Goal: Check status: Check status

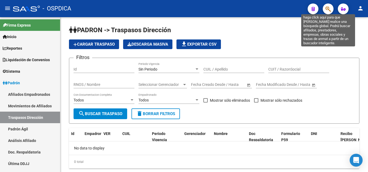
click at [329, 9] on icon "button" at bounding box center [327, 9] width 5 height 6
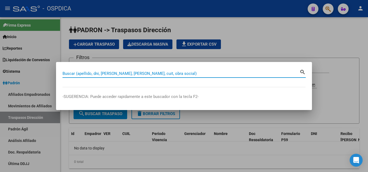
paste input "20455060045"
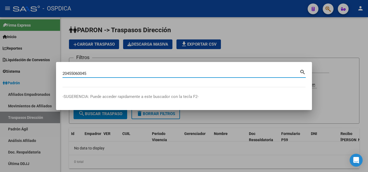
type input "20455060045"
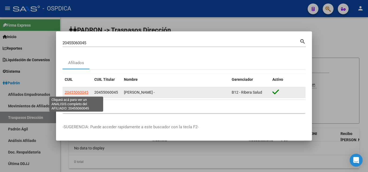
click at [81, 91] on span "20455060045" at bounding box center [77, 92] width 24 height 4
type textarea "20455060045"
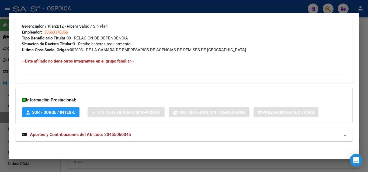
scroll to position [270, 0]
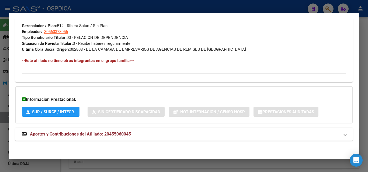
click at [73, 135] on span "Aportes y Contribuciones del Afiliado: 20455060045" at bounding box center [80, 134] width 101 height 5
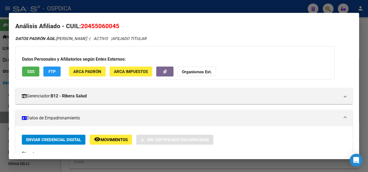
scroll to position [0, 0]
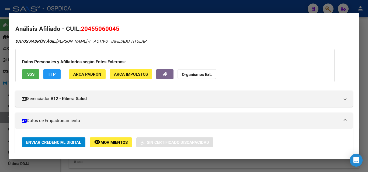
click at [260, 7] on div at bounding box center [184, 86] width 368 height 172
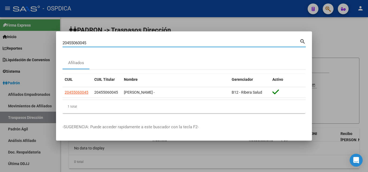
drag, startPoint x: 108, startPoint y: 41, endPoint x: 57, endPoint y: 42, distance: 51.1
click at [57, 42] on mat-dialog-content "20455060045 Buscar (apellido, dni, cuil, [PERSON_NAME], cuit, obra social) sear…" at bounding box center [184, 78] width 256 height 80
paste input "3406200949"
type input "23406200949"
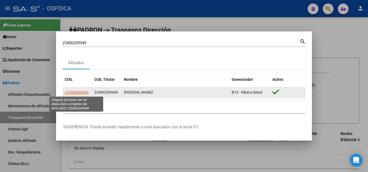
click at [76, 93] on span "23406200949" at bounding box center [77, 92] width 24 height 4
type textarea "23406200949"
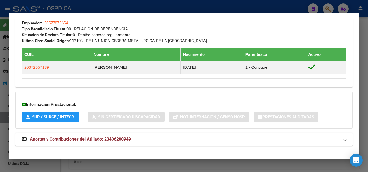
scroll to position [283, 0]
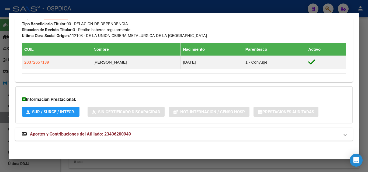
click at [70, 135] on span "Aportes y Contribuciones del Afiliado: 23406200949" at bounding box center [80, 134] width 101 height 5
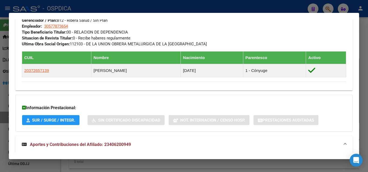
scroll to position [272, 0]
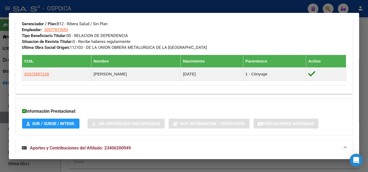
click at [221, 5] on div at bounding box center [184, 86] width 368 height 172
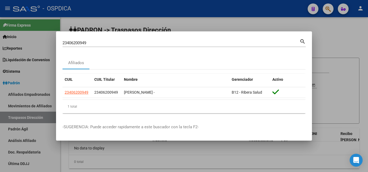
click at [270, 24] on div at bounding box center [184, 86] width 368 height 172
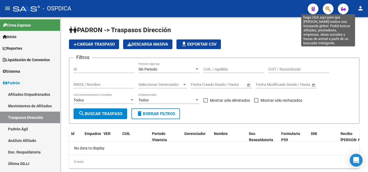
click at [327, 7] on icon "button" at bounding box center [327, 9] width 5 height 6
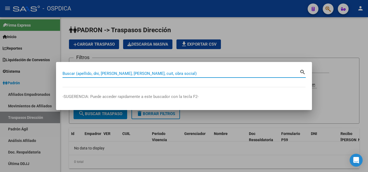
paste input "20202766448"
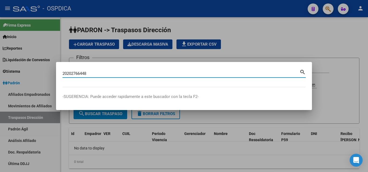
type input "20202766448"
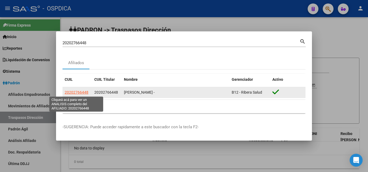
click at [75, 93] on span "20202766448" at bounding box center [77, 92] width 24 height 4
type textarea "20202766448"
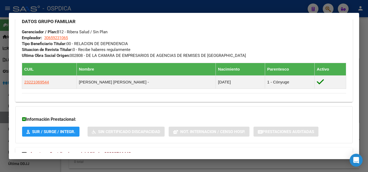
scroll to position [283, 0]
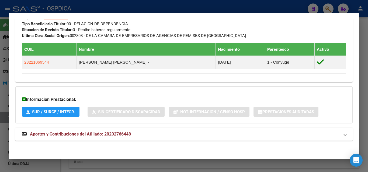
click at [65, 134] on span "Aportes y Contribuciones del Afiliado: 20202766448" at bounding box center [80, 134] width 101 height 5
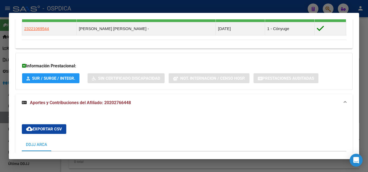
scroll to position [316, 0]
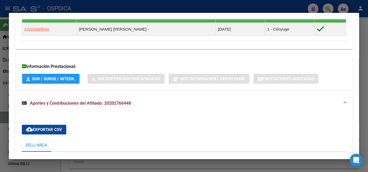
click at [66, 103] on span "Aportes y Contribuciones del Afiliado: 20202766448" at bounding box center [80, 103] width 101 height 5
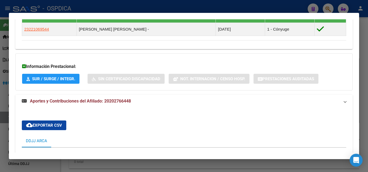
scroll to position [283, 0]
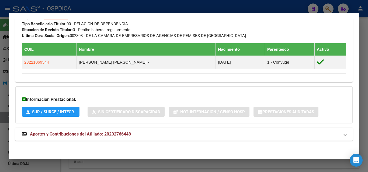
click at [64, 132] on span "Aportes y Contribuciones del Afiliado: 20202766448" at bounding box center [80, 134] width 101 height 5
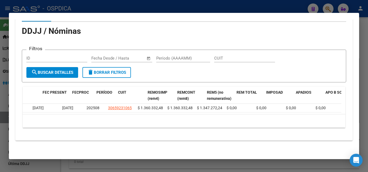
scroll to position [0, 0]
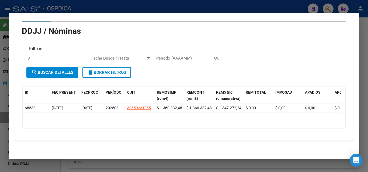
click at [283, 7] on div at bounding box center [184, 86] width 368 height 172
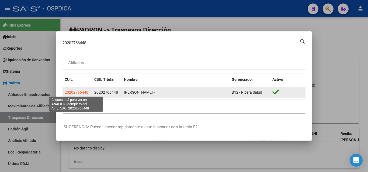
click at [81, 90] on span "20202766448" at bounding box center [77, 92] width 24 height 4
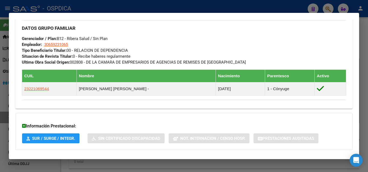
scroll to position [283, 0]
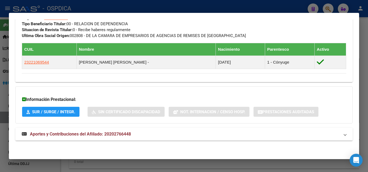
click at [102, 134] on span "Aportes y Contribuciones del Afiliado: 20202766448" at bounding box center [80, 134] width 101 height 5
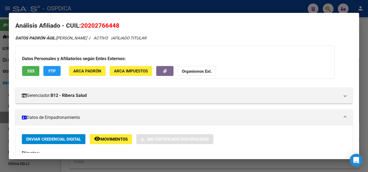
scroll to position [0, 0]
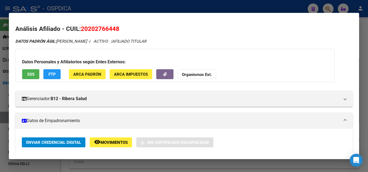
click at [198, 6] on div at bounding box center [184, 86] width 368 height 172
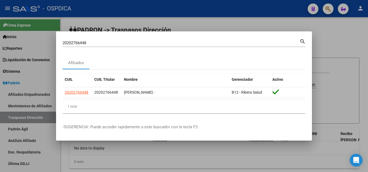
click at [246, 10] on div at bounding box center [184, 86] width 368 height 172
